Goal: Task Accomplishment & Management: Use online tool/utility

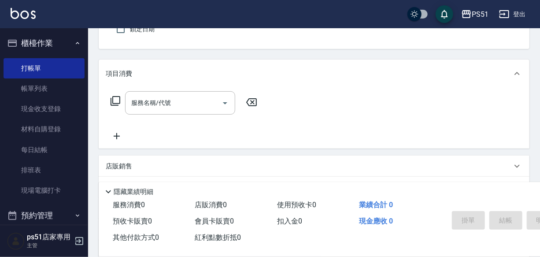
scroll to position [83, 0]
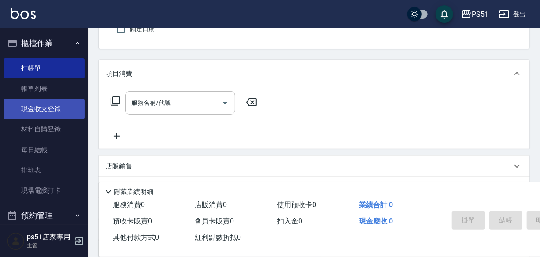
click at [49, 106] on link "現金收支登錄" at bounding box center [44, 109] width 81 height 20
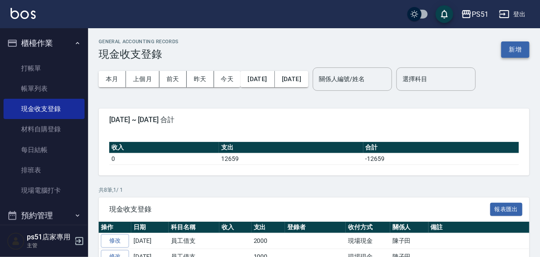
click at [509, 50] on button "新增" at bounding box center [515, 49] width 28 height 16
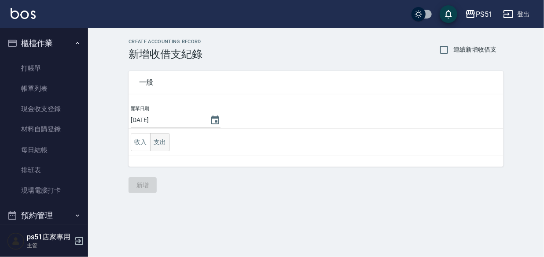
click at [157, 135] on button "支出" at bounding box center [160, 142] width 20 height 18
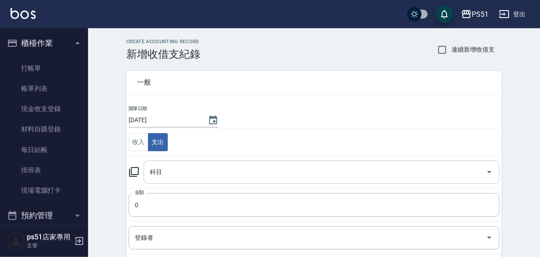
click at [168, 167] on input "科目" at bounding box center [314, 171] width 335 height 15
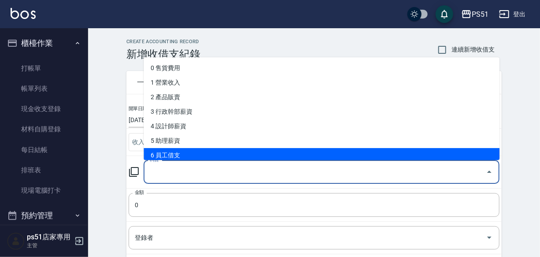
click at [172, 154] on li "6 員工借支" at bounding box center [322, 155] width 356 height 15
type input "6 員工借支"
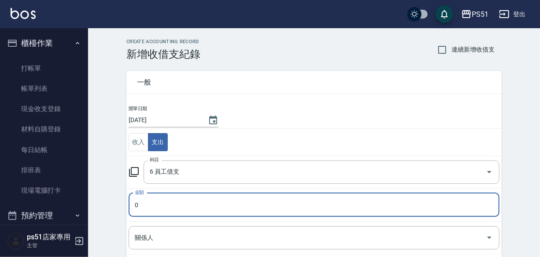
click at [156, 199] on input "0" at bounding box center [314, 205] width 371 height 24
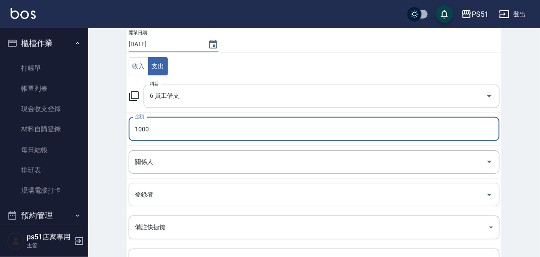
scroll to position [93, 0]
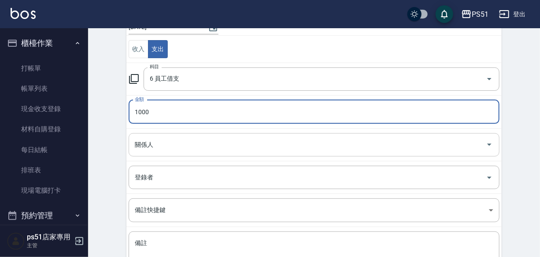
type input "1000"
click at [180, 146] on input "關係人" at bounding box center [307, 144] width 350 height 15
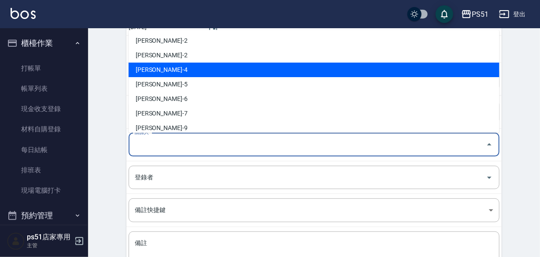
click at [177, 66] on li "[PERSON_NAME]-4" at bounding box center [314, 70] width 371 height 15
type input "[PERSON_NAME]-4"
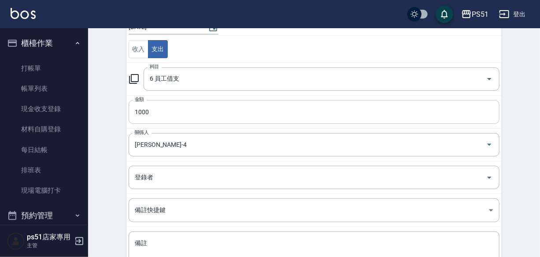
scroll to position [164, 0]
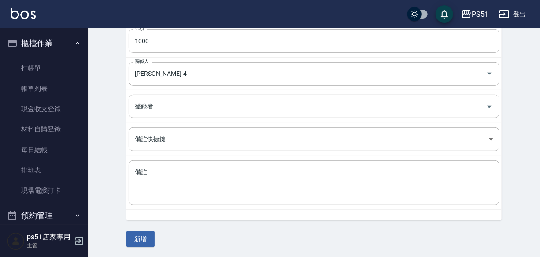
click at [140, 231] on button "新增" at bounding box center [140, 239] width 28 height 16
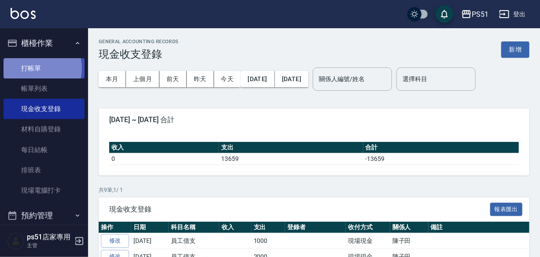
click at [33, 68] on link "打帳單" at bounding box center [44, 68] width 81 height 20
